Goal: Use online tool/utility: Utilize a website feature to perform a specific function

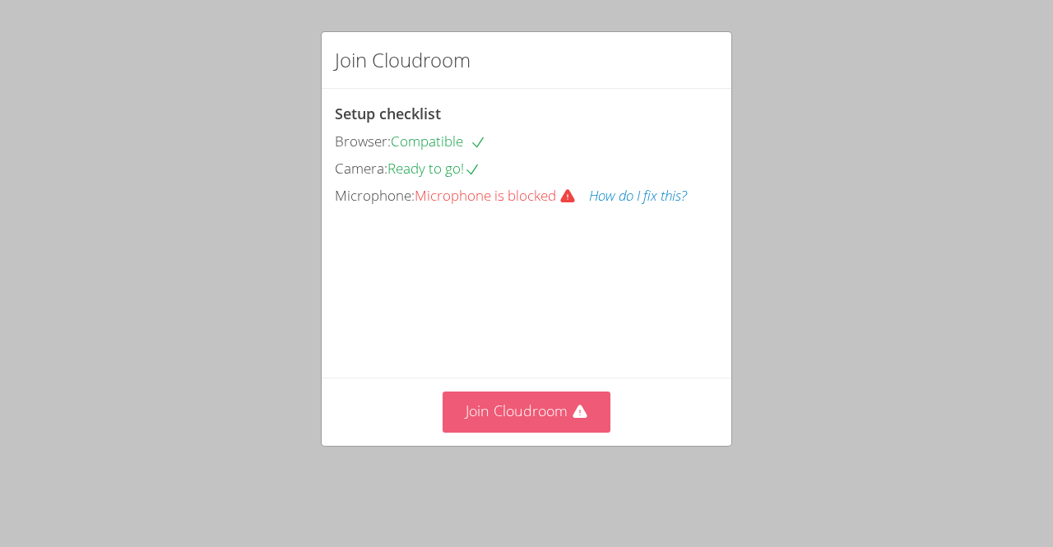
click at [558, 432] on button "Join Cloudroom" at bounding box center [527, 412] width 169 height 40
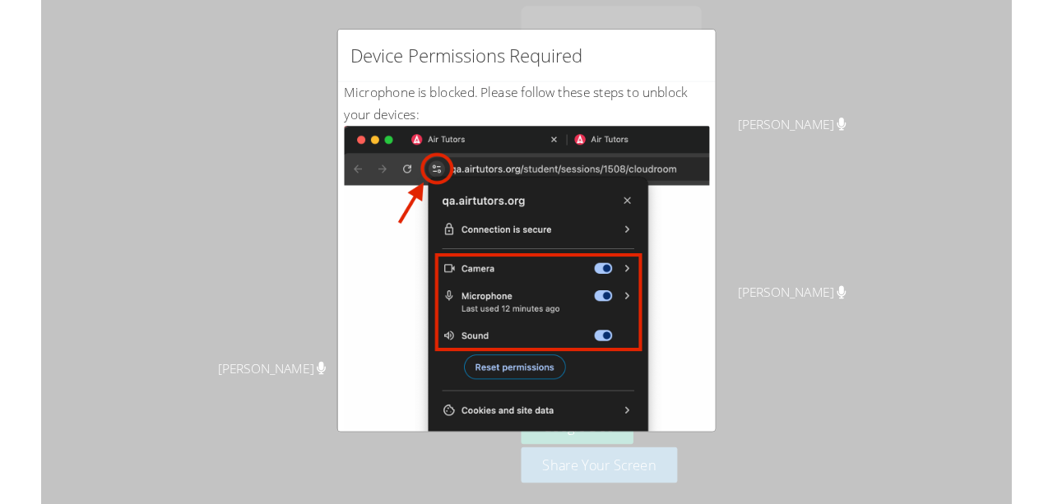
scroll to position [293, 0]
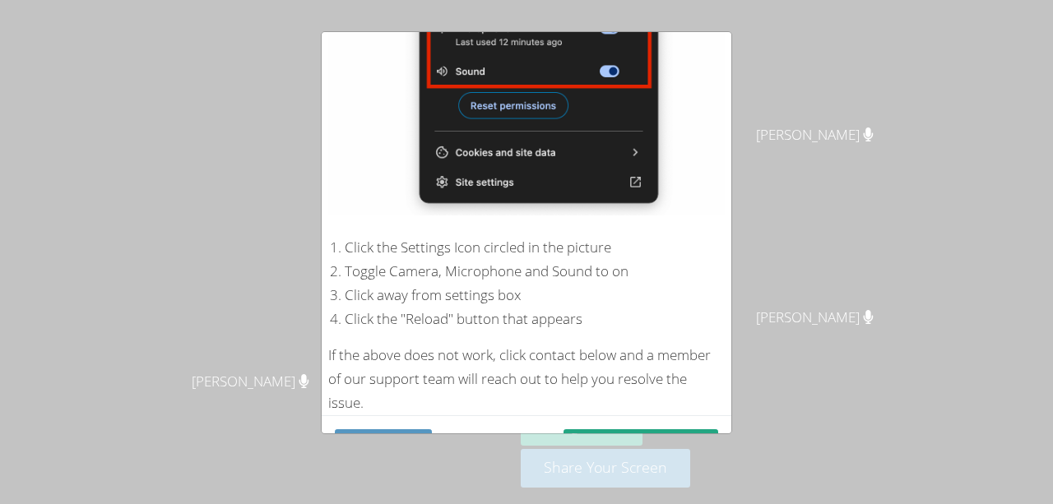
drag, startPoint x: 414, startPoint y: 433, endPoint x: 414, endPoint y: 390, distance: 42.8
click at [0, 0] on div "Microphone is blocked . Please follow these steps to unblock your devices: Clic…" at bounding box center [0, 0] width 0 height 0
click at [410, 430] on button "Refresh" at bounding box center [383, 449] width 97 height 39
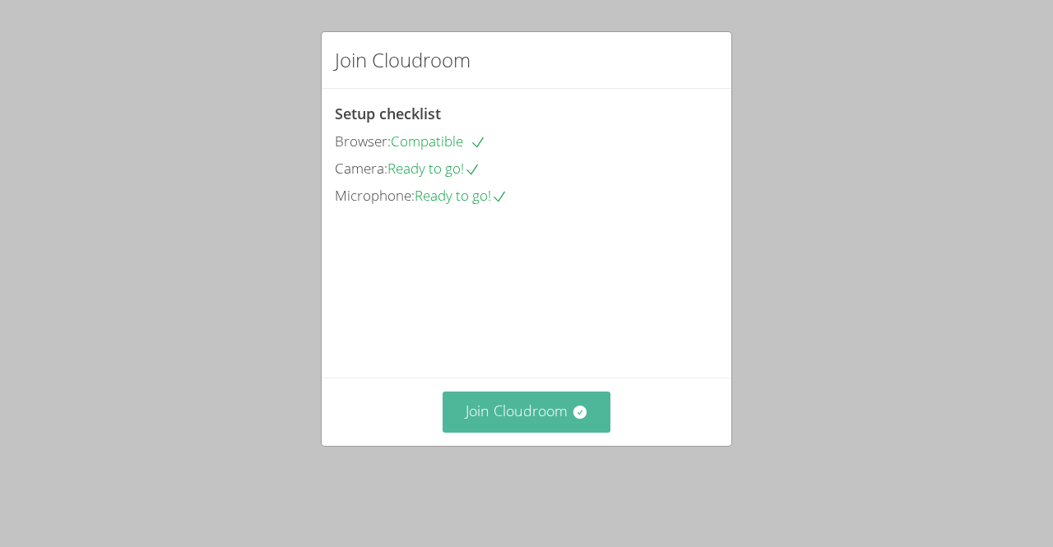
click at [522, 432] on button "Join Cloudroom" at bounding box center [527, 412] width 169 height 40
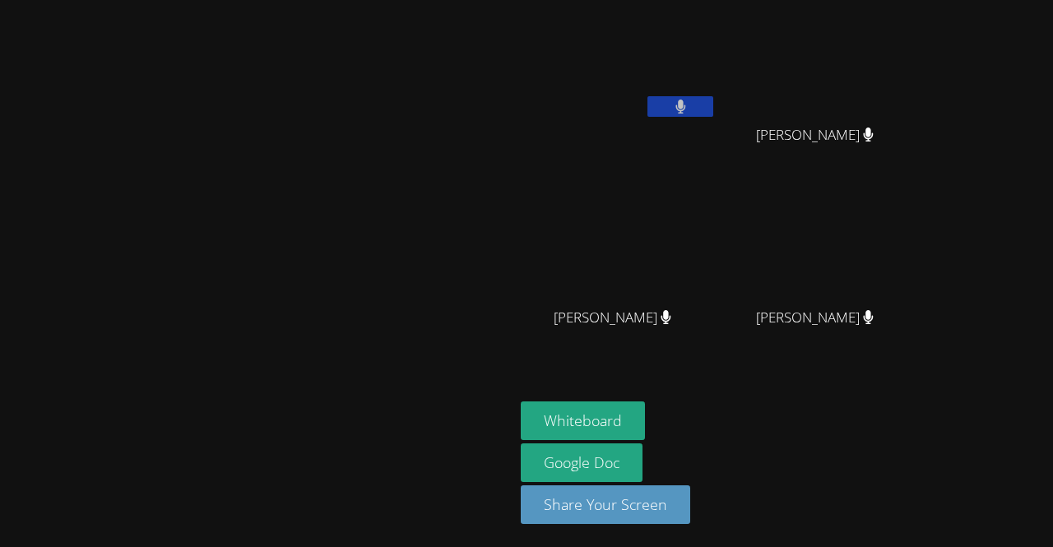
click at [381, 148] on video at bounding box center [257, 241] width 247 height 282
click at [156, 539] on div "Diana Andrade Diana Andrade" at bounding box center [257, 274] width 501 height 534
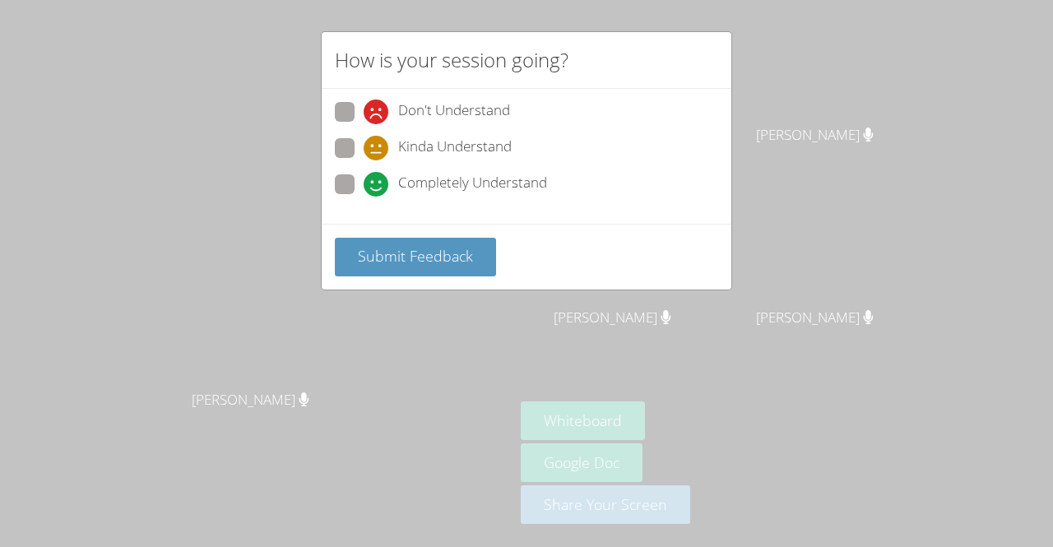
click at [364, 197] on span at bounding box center [364, 197] width 0 height 0
click at [364, 185] on input "Completely Understand" at bounding box center [371, 181] width 14 height 14
radio input "true"
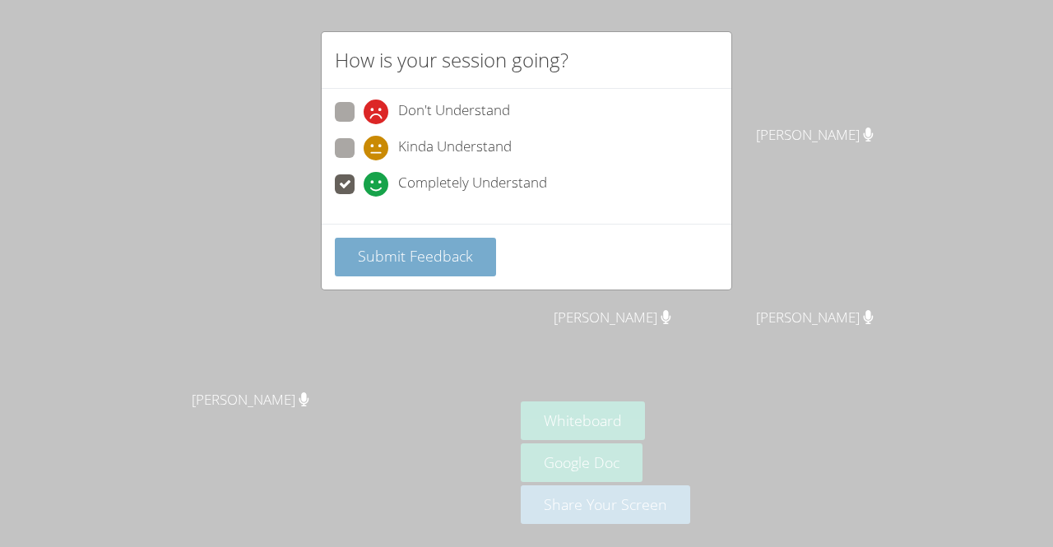
click at [383, 259] on span "Submit Feedback" at bounding box center [415, 256] width 115 height 20
